Goal: Task Accomplishment & Management: Manage account settings

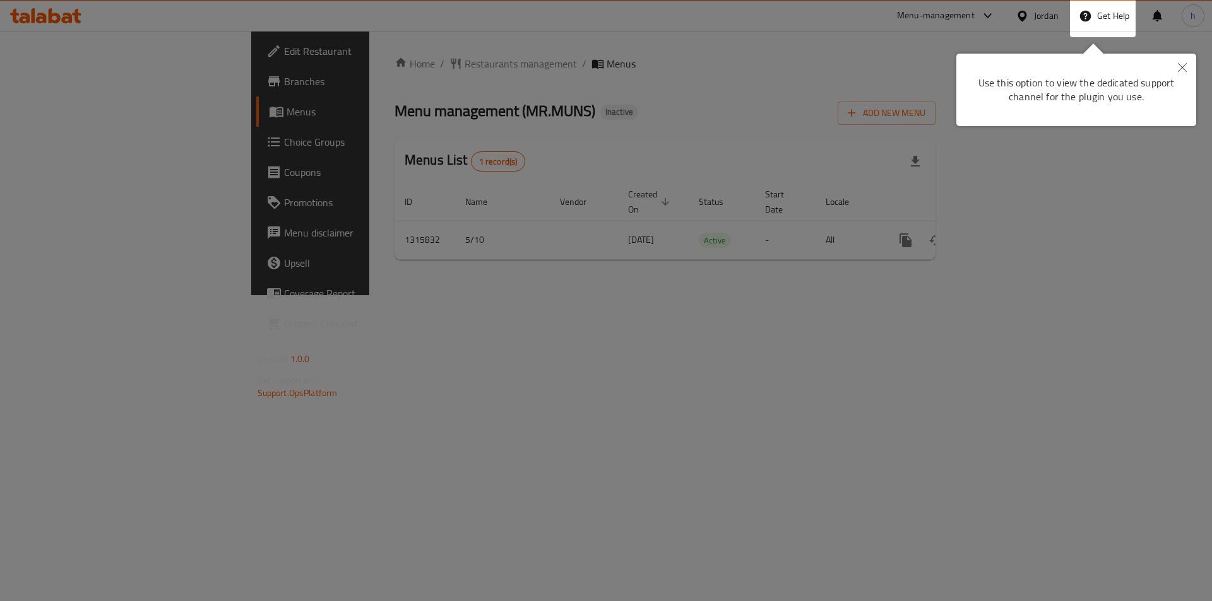
click at [1188, 61] on button "Close" at bounding box center [1182, 68] width 28 height 29
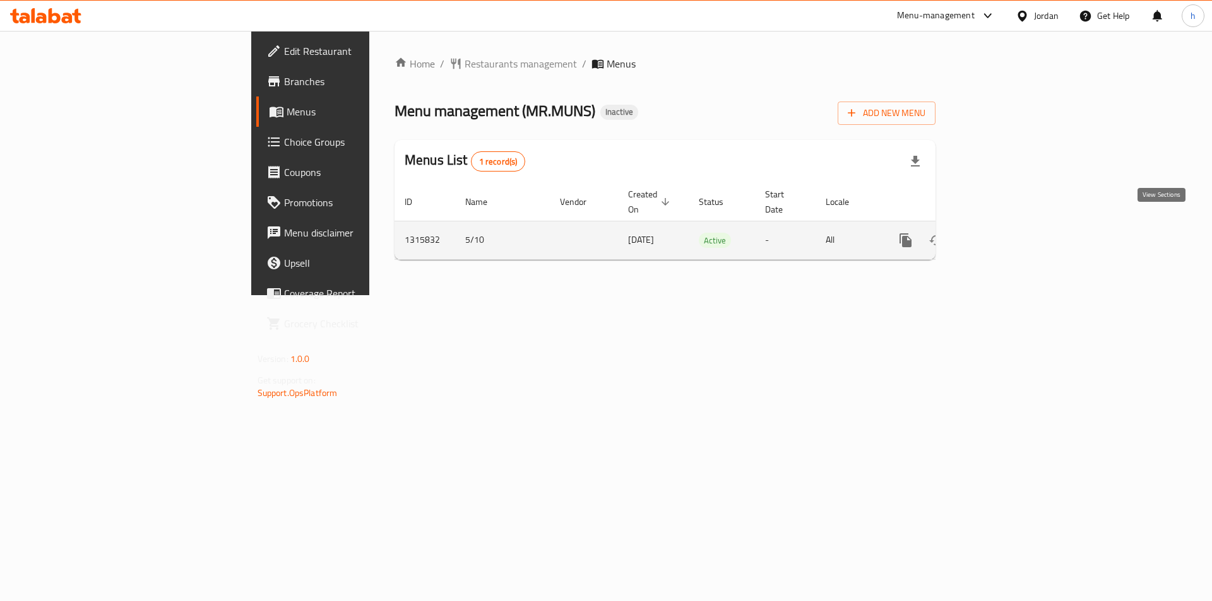
click at [1004, 233] on icon "enhanced table" at bounding box center [996, 240] width 15 height 15
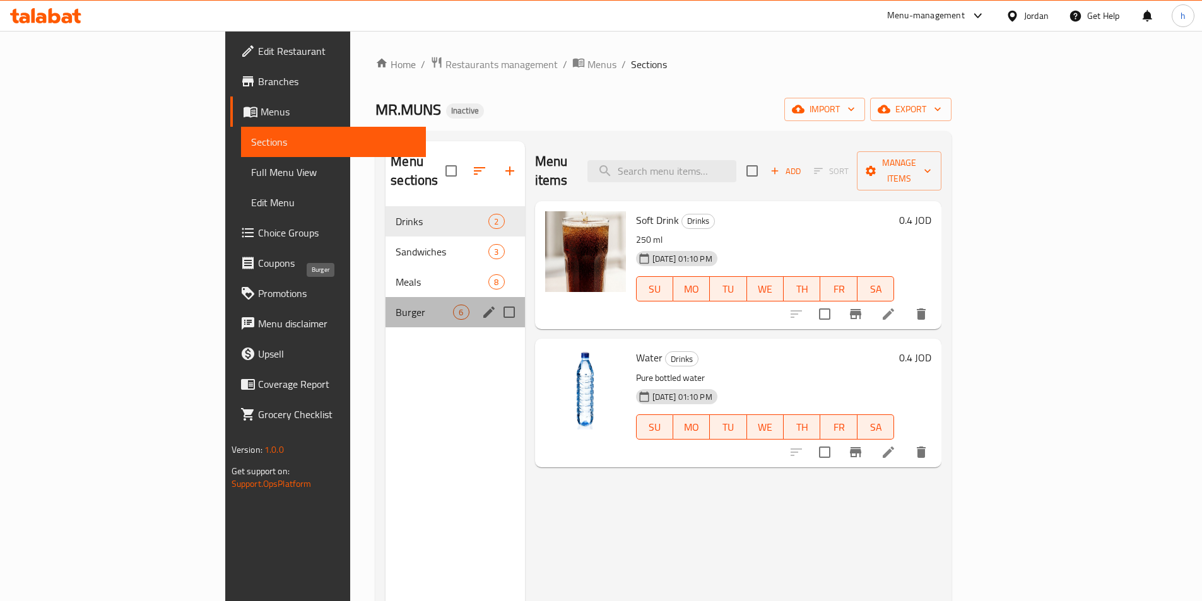
click at [396, 305] on span "Burger" at bounding box center [424, 312] width 57 height 15
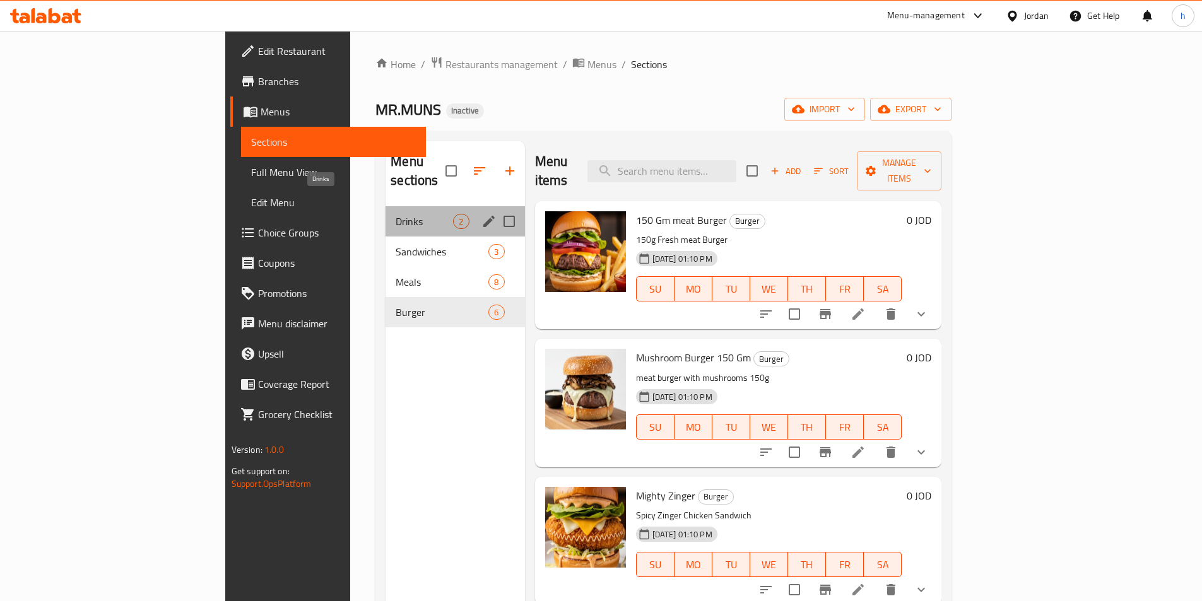
click at [396, 214] on span "Drinks" at bounding box center [424, 221] width 57 height 15
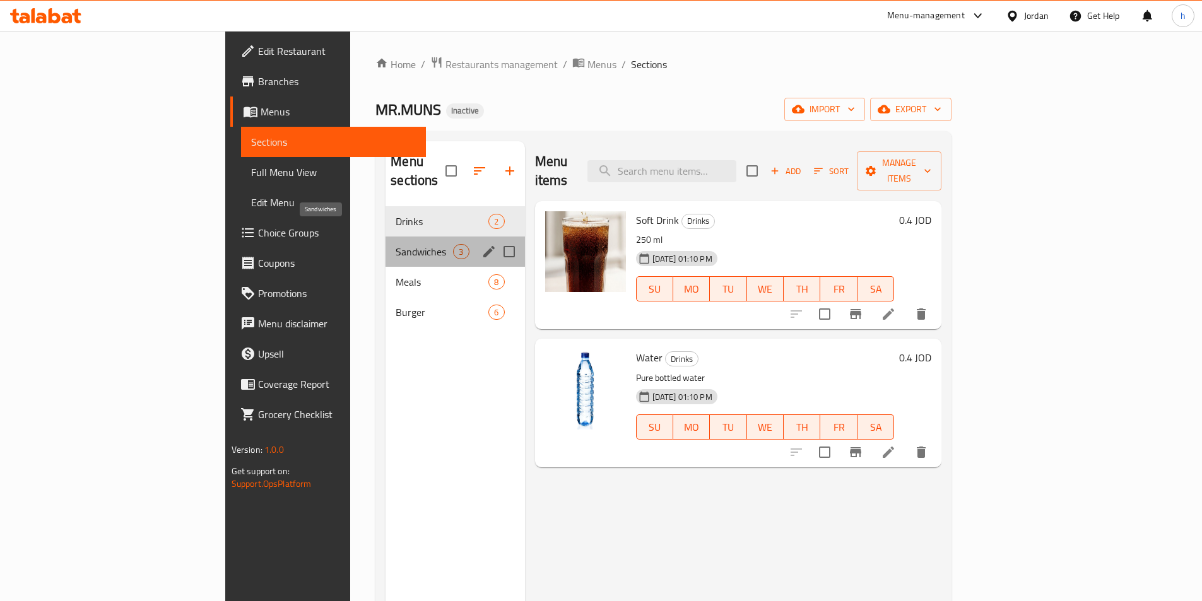
click at [396, 244] on span "Sandwiches" at bounding box center [424, 251] width 57 height 15
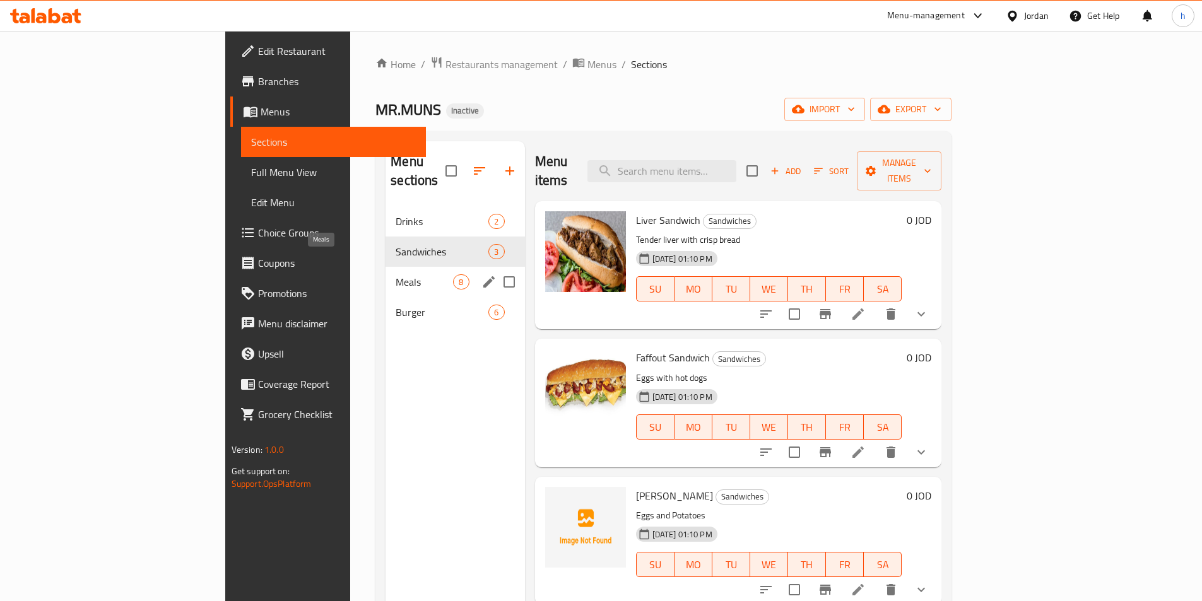
click at [396, 274] on span "Meals" at bounding box center [424, 281] width 57 height 15
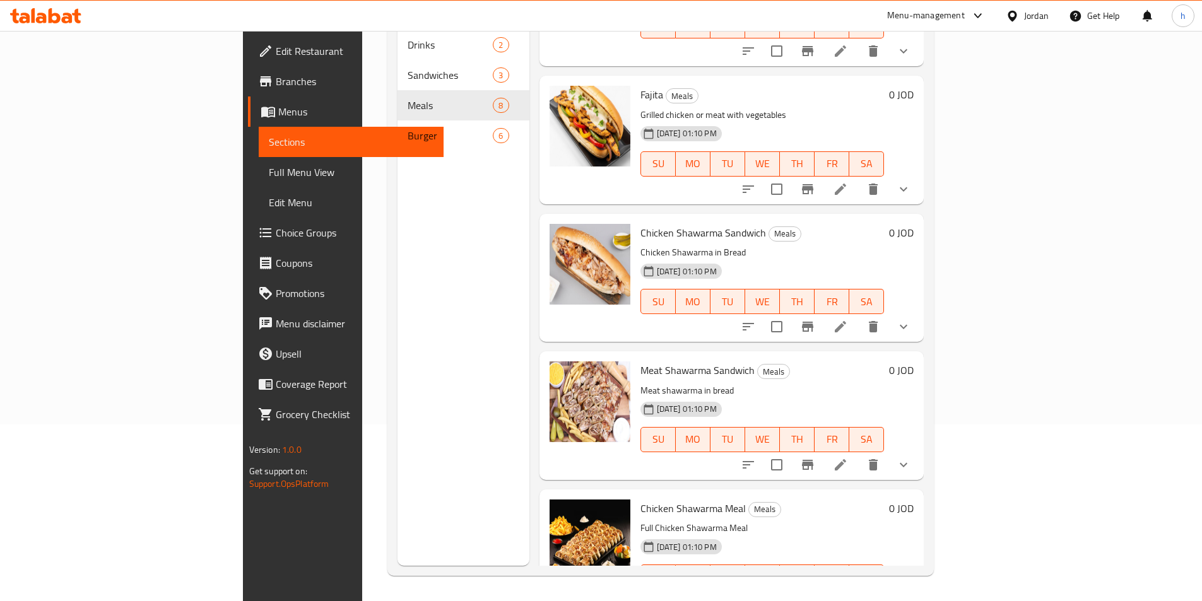
scroll to position [344, 0]
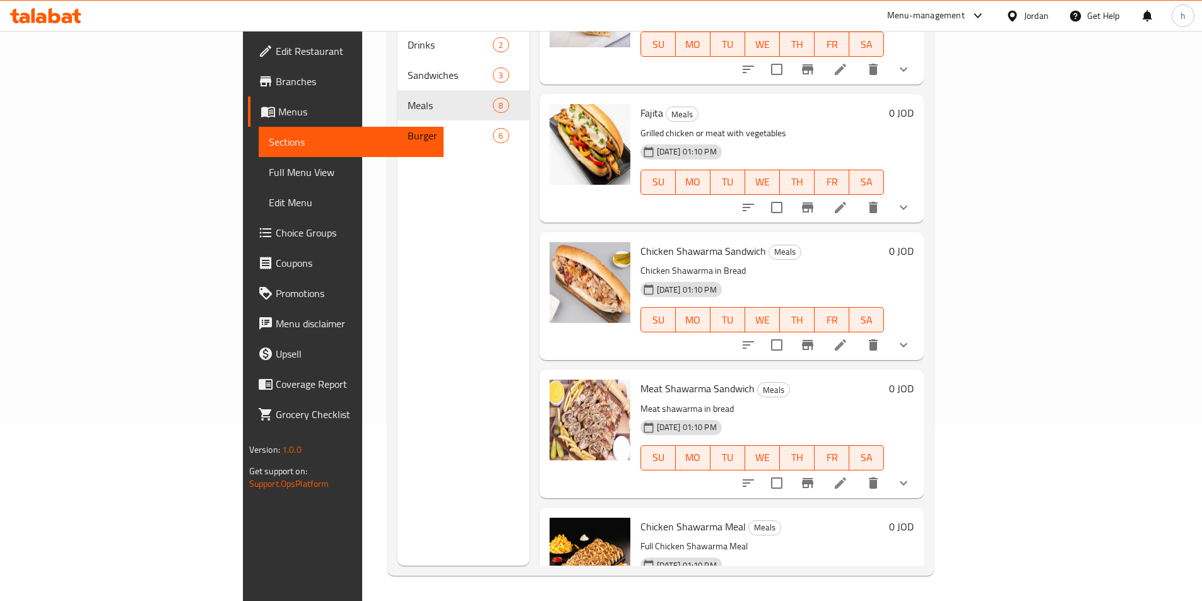
click at [1039, 26] on div "Jordan" at bounding box center [1027, 16] width 63 height 30
click at [1035, 21] on div "Jordan" at bounding box center [1036, 16] width 25 height 14
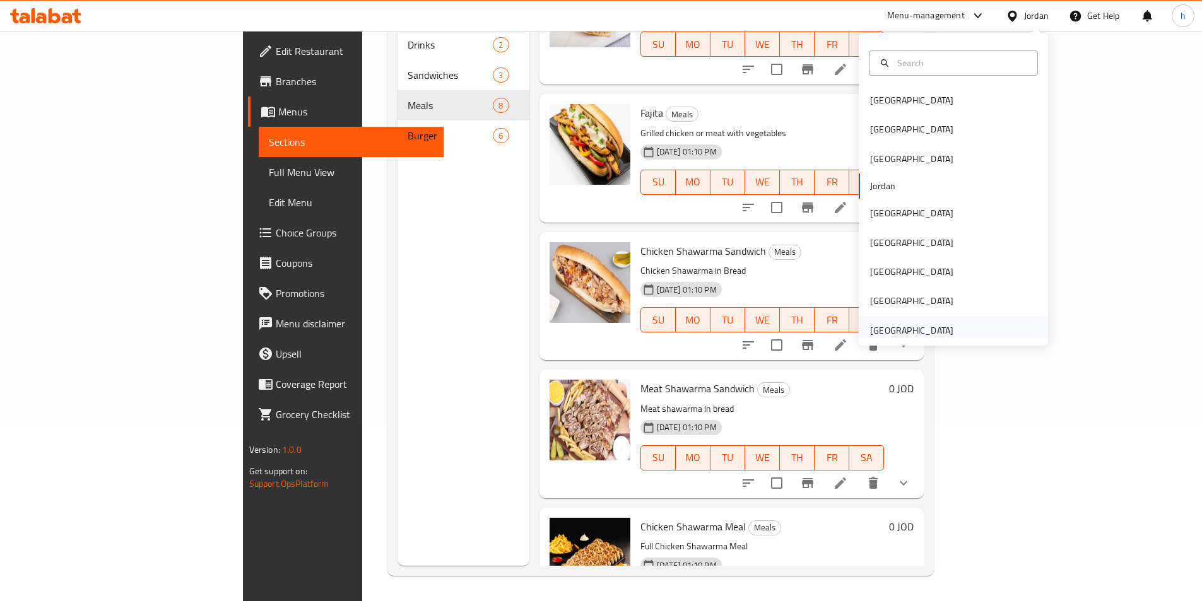
click at [938, 330] on div "[GEOGRAPHIC_DATA]" at bounding box center [911, 331] width 83 height 14
